Goal: Task Accomplishment & Management: Manage account settings

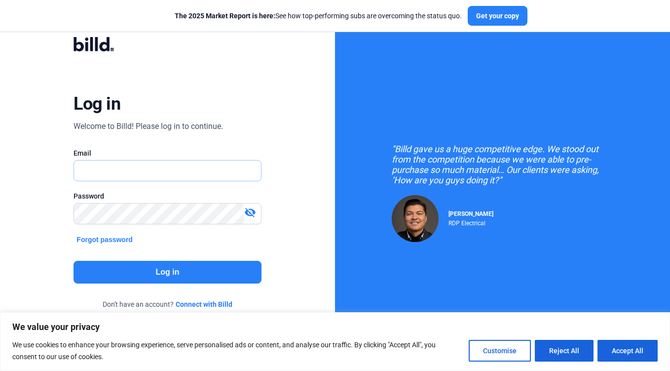
type input "[EMAIL_ADDRESS][DOMAIN_NAME]"
click at [167, 272] on button "Log in" at bounding box center [168, 272] width 188 height 23
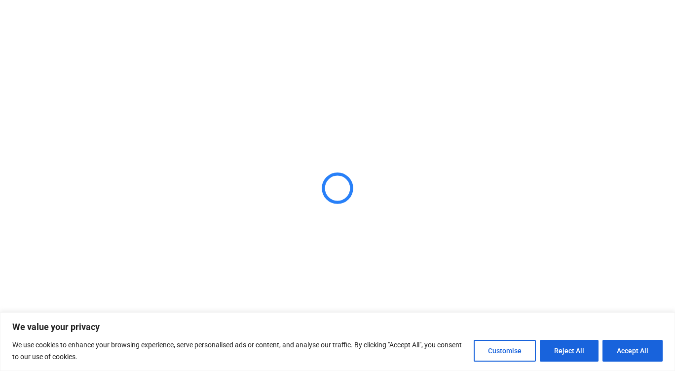
click at [627, 348] on button "Accept All" at bounding box center [633, 351] width 60 height 22
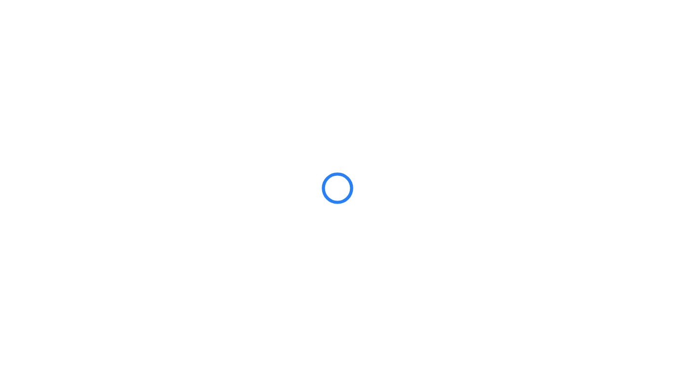
checkbox input "true"
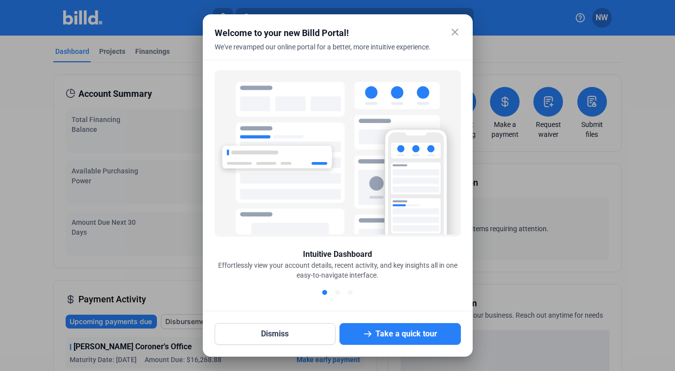
click at [454, 30] on mat-icon "close" at bounding box center [455, 32] width 12 height 12
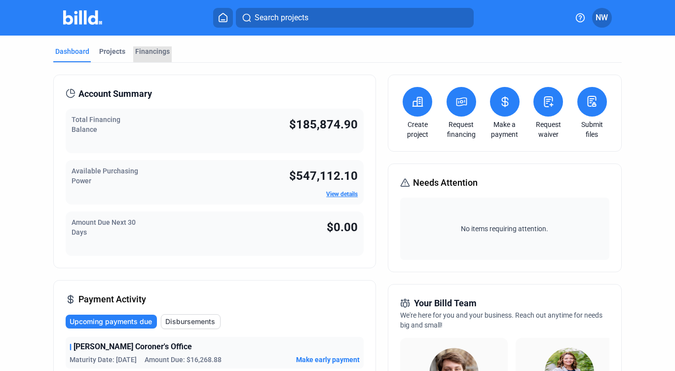
click at [158, 50] on div "Financings" at bounding box center [152, 51] width 35 height 10
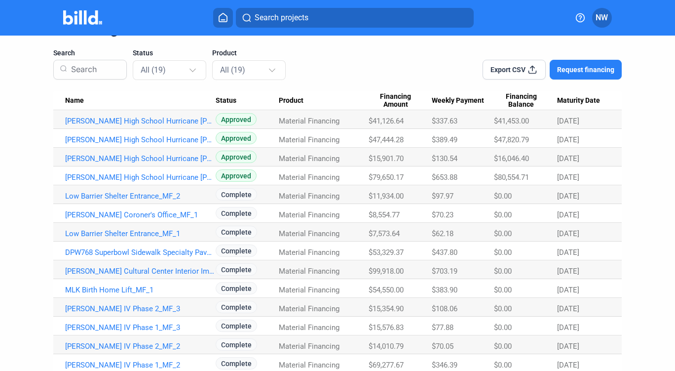
scroll to position [40, 0]
